Goal: Navigation & Orientation: Find specific page/section

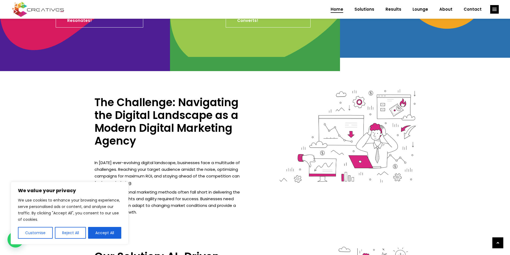
scroll to position [321, 0]
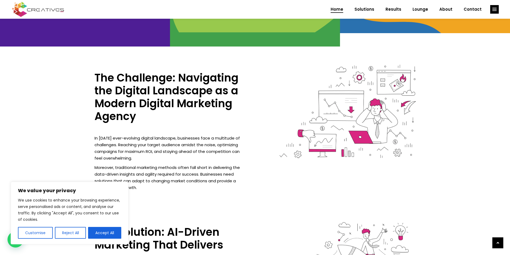
click at [61, 4] on img at bounding box center [38, 9] width 54 height 17
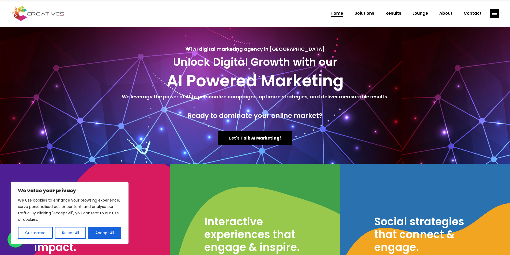
click at [14, 7] on img at bounding box center [38, 13] width 54 height 17
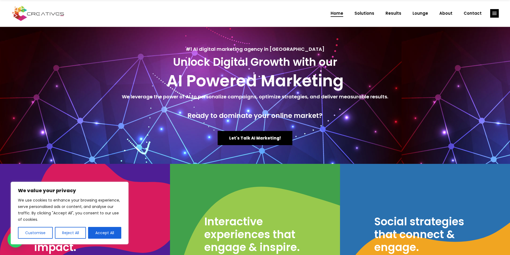
click at [40, 13] on img at bounding box center [38, 13] width 54 height 17
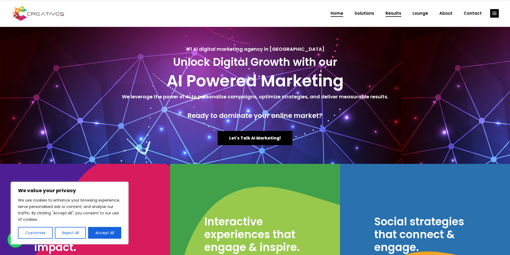
click at [388, 12] on link "Results" at bounding box center [393, 13] width 27 height 14
